Goal: Task Accomplishment & Management: Manage account settings

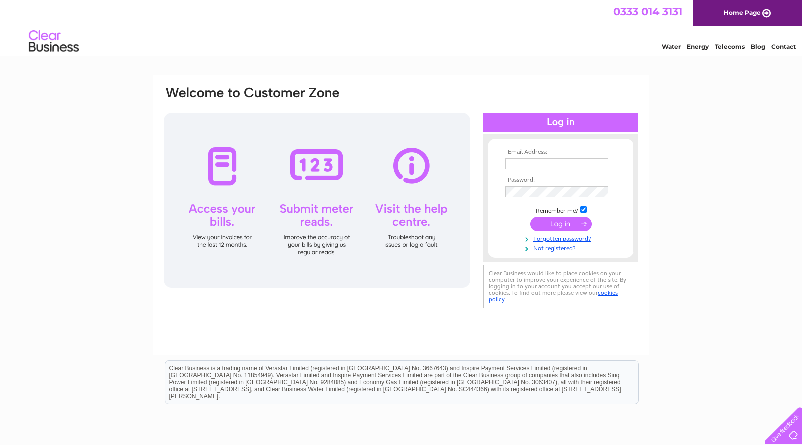
type input "[EMAIL_ADDRESS][DOMAIN_NAME]"
click at [560, 221] on input "submit" at bounding box center [561, 224] width 62 height 14
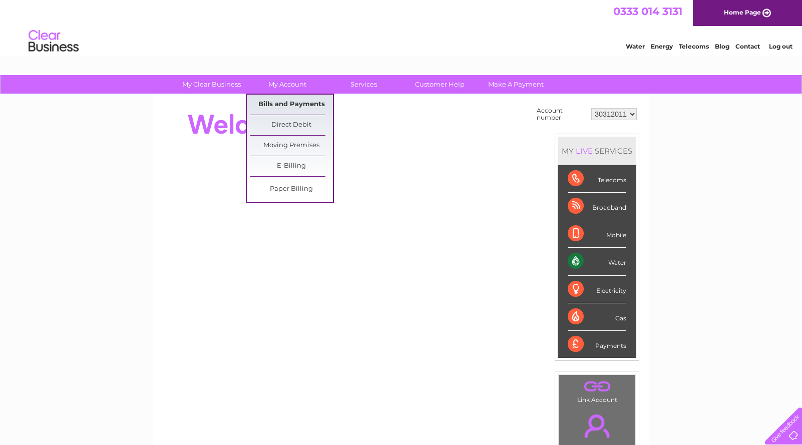
click at [294, 99] on link "Bills and Payments" at bounding box center [291, 105] width 83 height 20
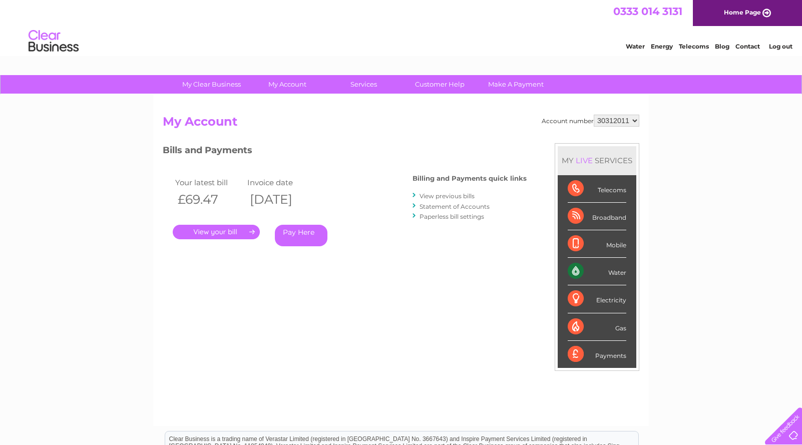
click at [226, 228] on link "." at bounding box center [216, 232] width 87 height 15
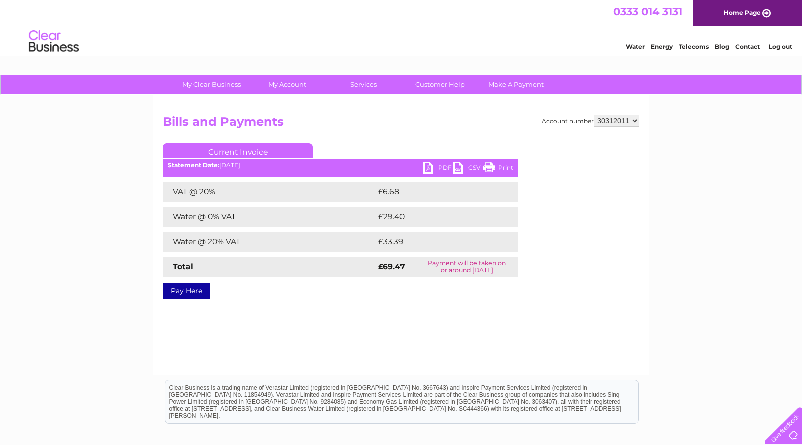
click at [432, 168] on link "PDF" at bounding box center [438, 169] width 30 height 15
